Goal: Task Accomplishment & Management: Use online tool/utility

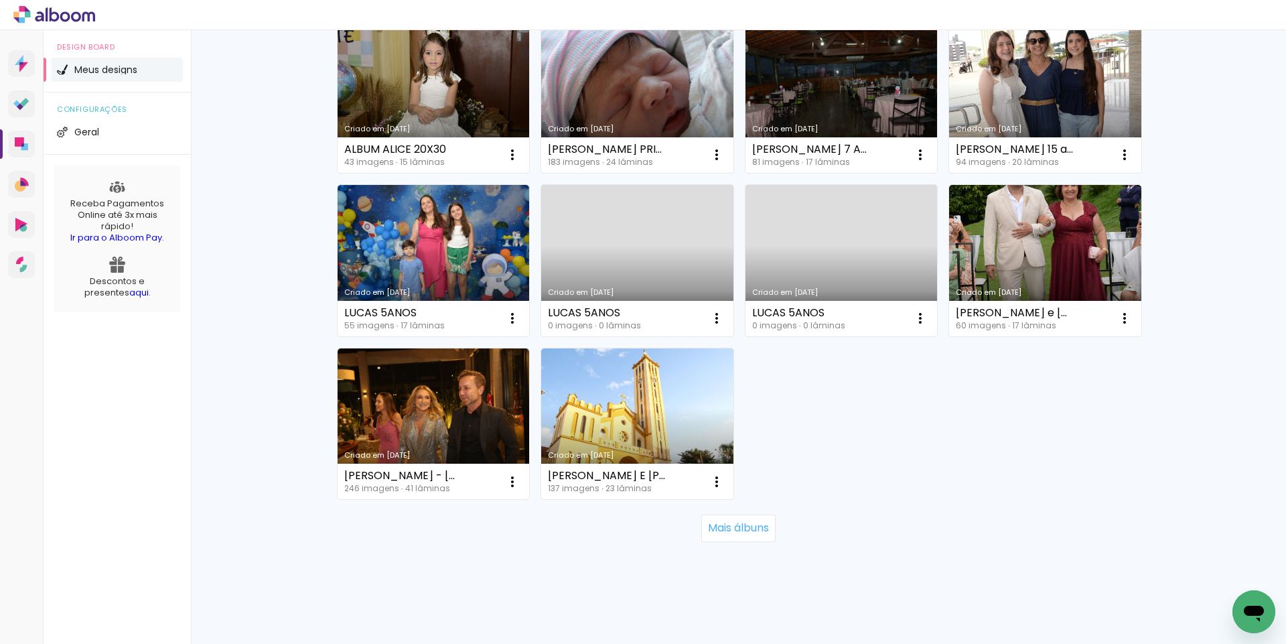
scroll to position [804, 0]
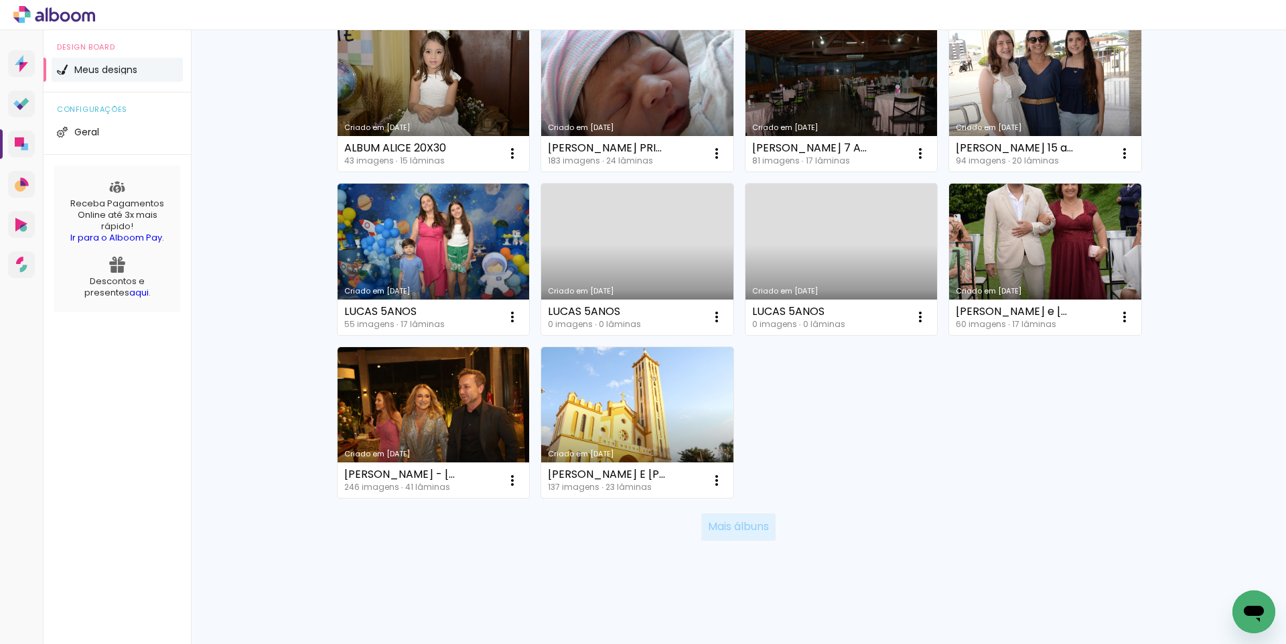
click at [0, 0] on slot "Mais álbuns" at bounding box center [0, 0] width 0 height 0
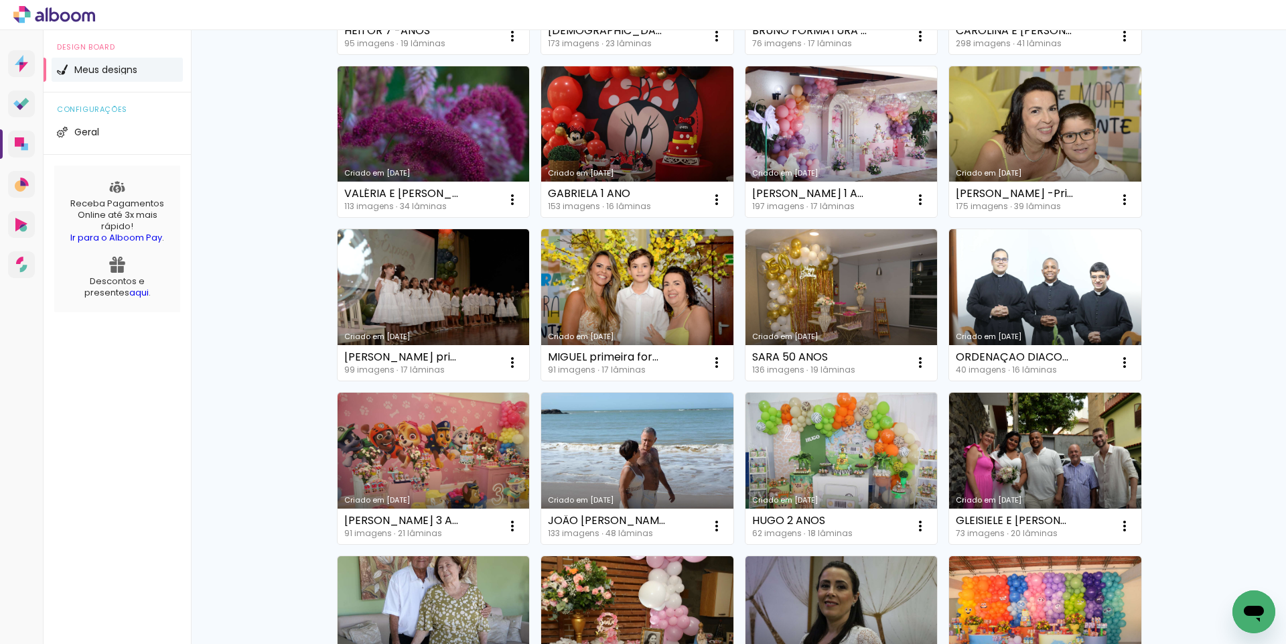
scroll to position [1413, 0]
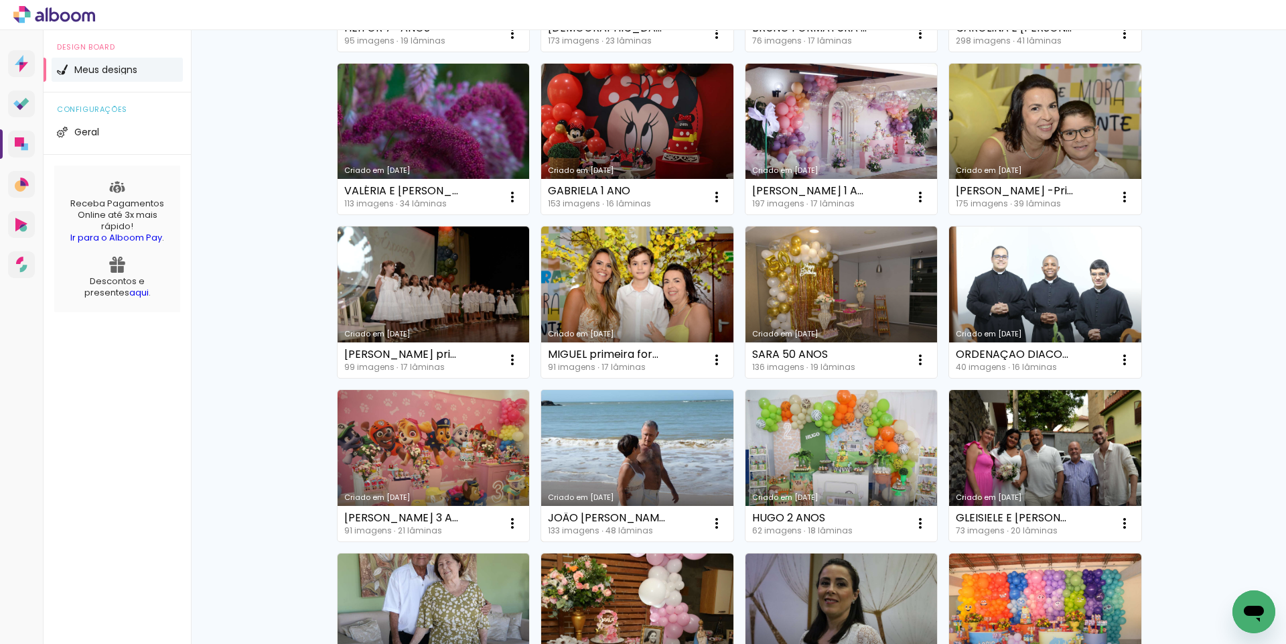
click at [628, 468] on link "Criado em [DATE]" at bounding box center [637, 465] width 192 height 151
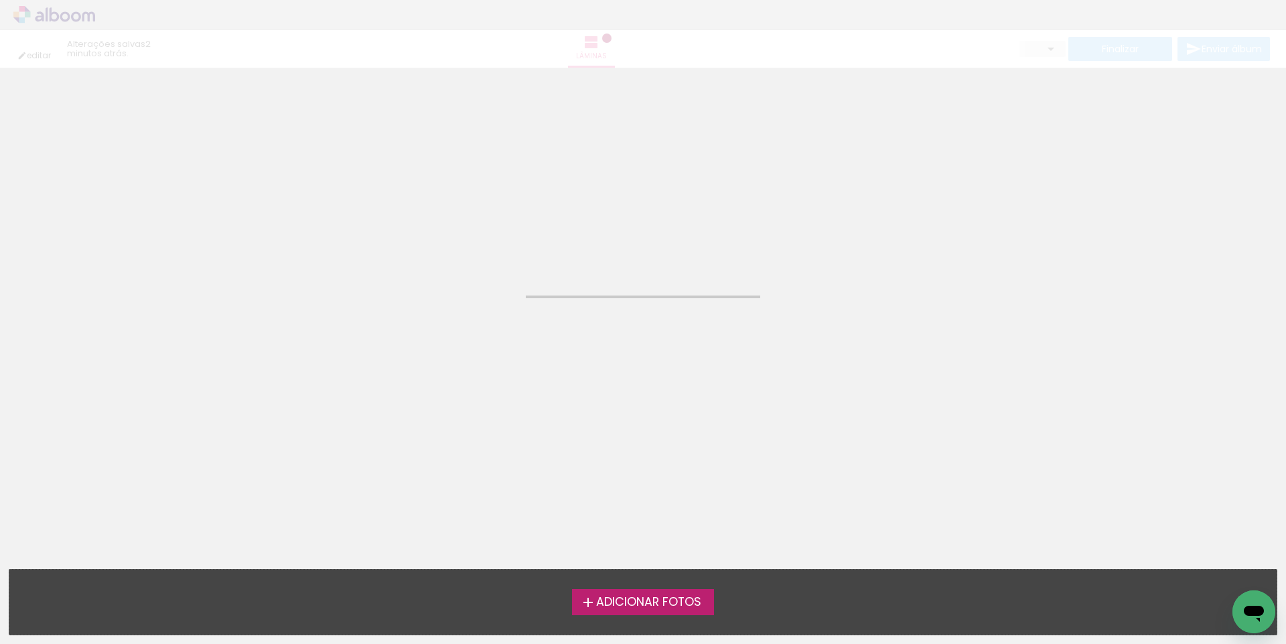
click at [628, 468] on neon-animated-pages "Confirmar Cancelar" at bounding box center [643, 356] width 1286 height 576
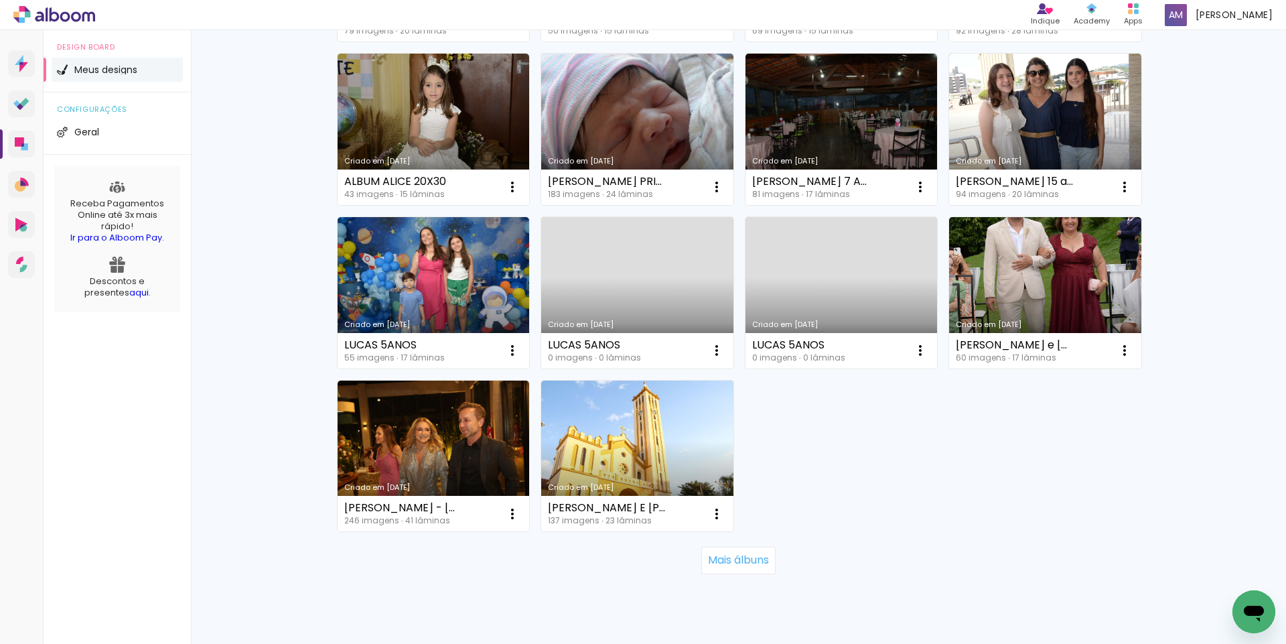
scroll to position [810, 0]
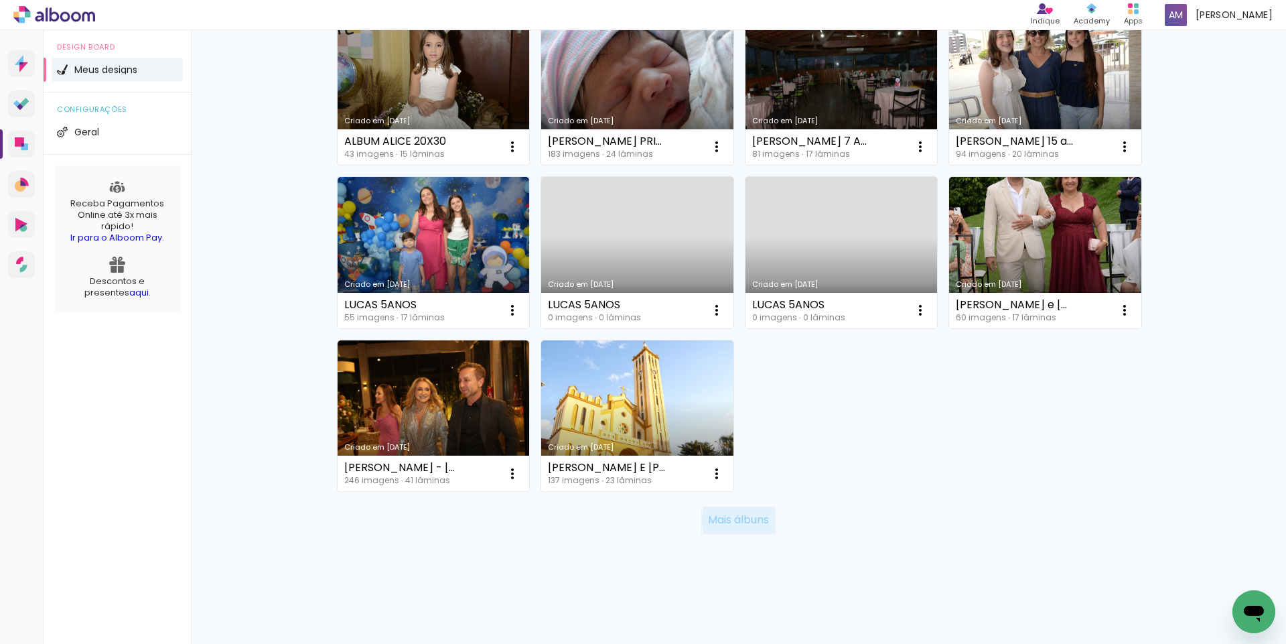
click at [0, 0] on slot "Mais álbuns" at bounding box center [0, 0] width 0 height 0
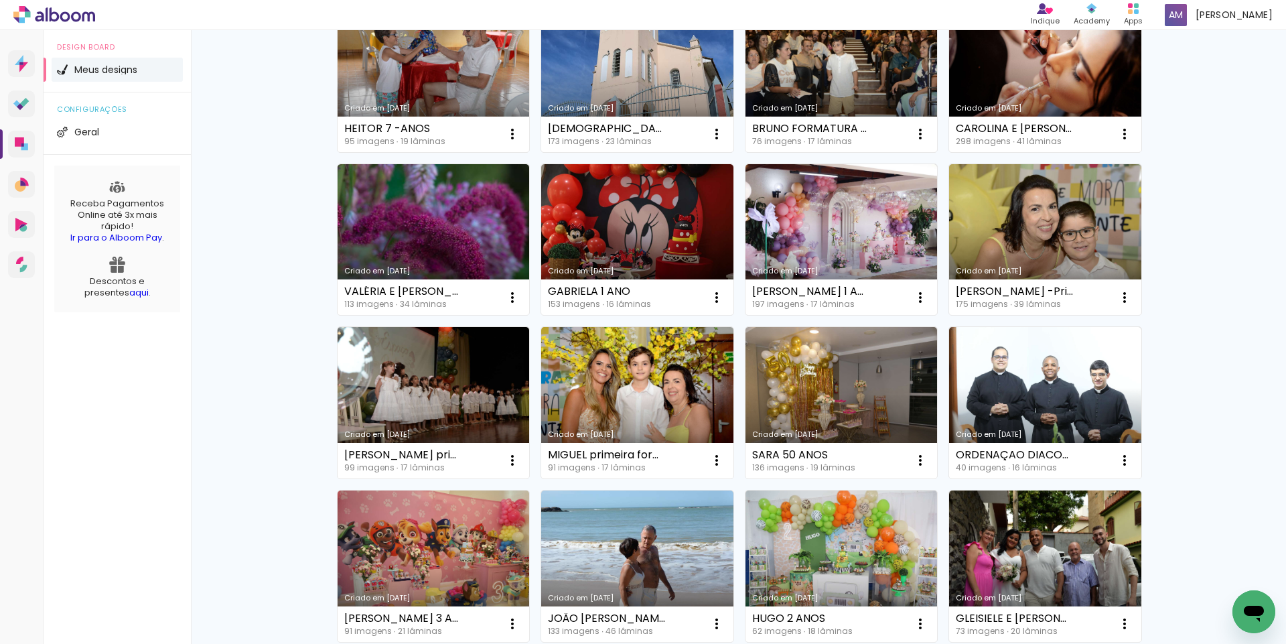
scroll to position [1353, 0]
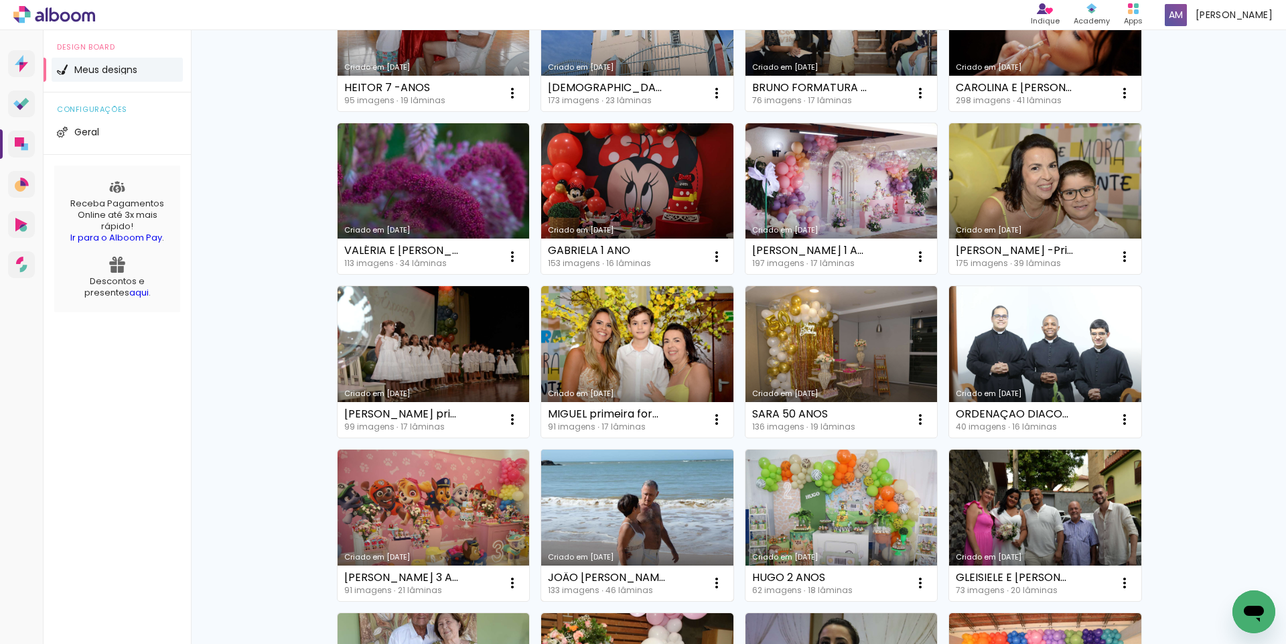
click at [602, 494] on link "Criado em [DATE]" at bounding box center [637, 524] width 192 height 151
